Goal: Use online tool/utility: Utilize a website feature to perform a specific function

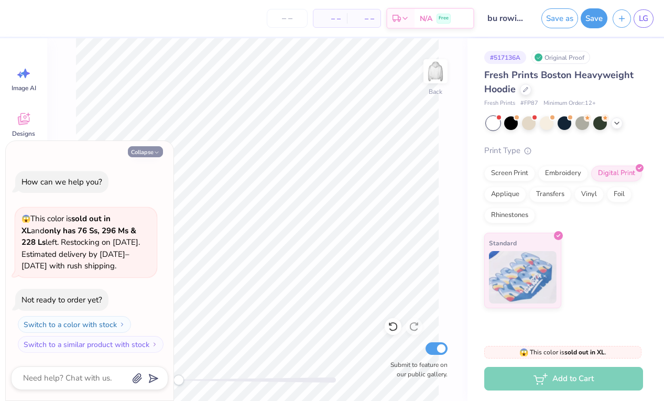
click at [138, 150] on button "Collapse" at bounding box center [145, 151] width 35 height 11
type textarea "x"
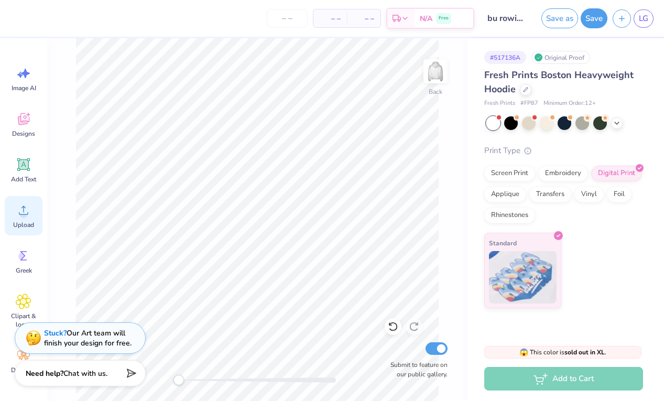
click at [22, 214] on circle at bounding box center [23, 214] width 7 height 7
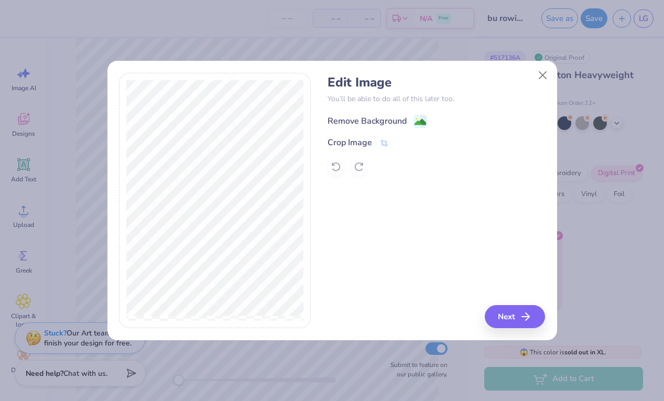
click at [419, 120] on image at bounding box center [421, 122] width 12 height 12
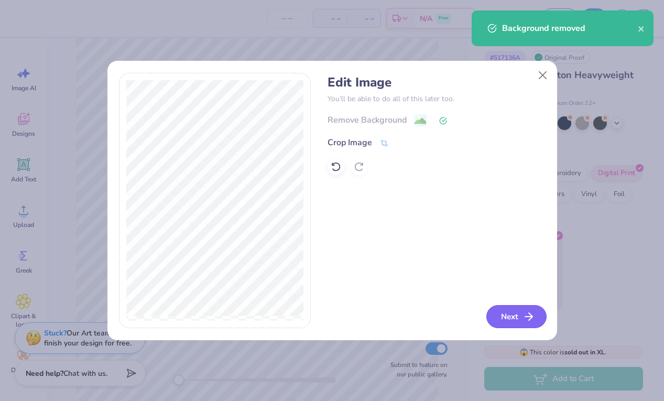
click at [515, 321] on button "Next" at bounding box center [517, 316] width 60 height 23
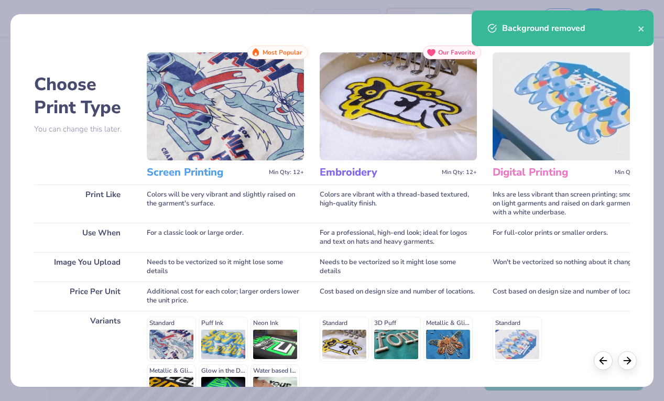
scroll to position [122, 0]
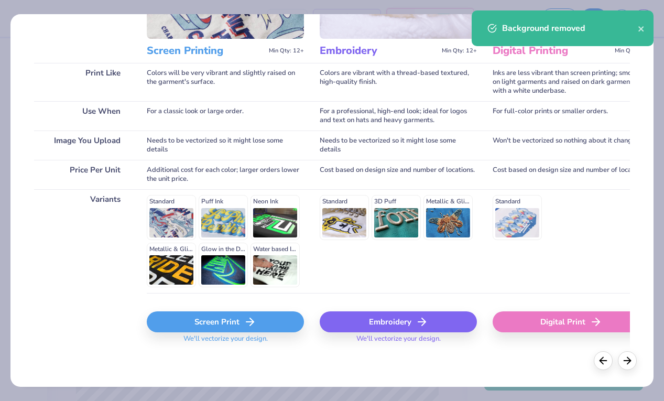
click at [203, 332] on div "Screen Print" at bounding box center [225, 321] width 157 height 21
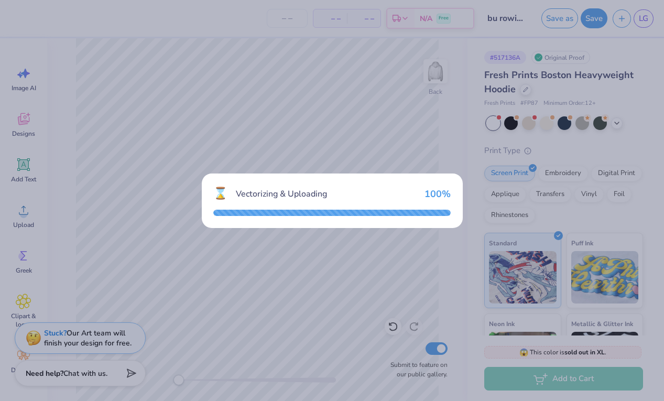
click at [393, 282] on div "⌛ Vectorizing & Uploading 100 %" at bounding box center [332, 200] width 664 height 401
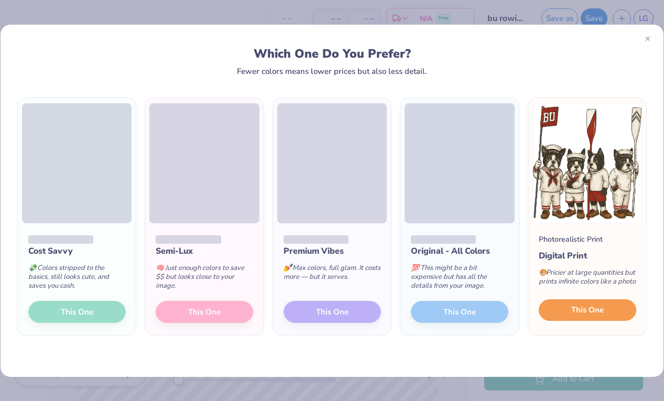
click at [594, 306] on span "This One" at bounding box center [587, 310] width 33 height 12
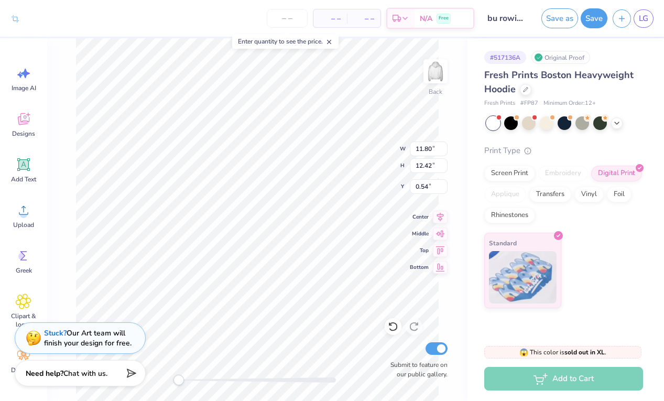
type input "8.59"
type input "9.05"
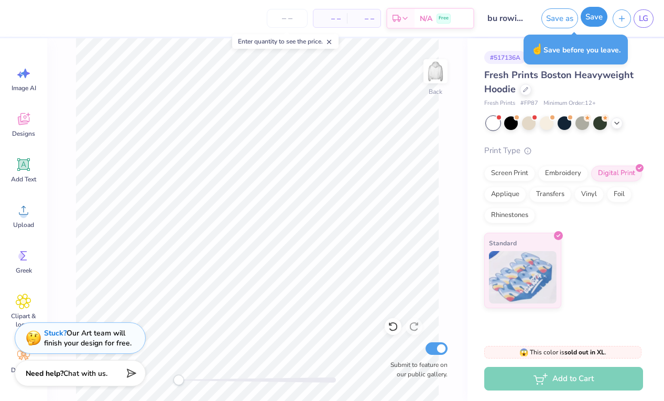
click at [599, 21] on button "Save" at bounding box center [594, 17] width 27 height 20
